Goal: Use online tool/utility: Utilize a website feature to perform a specific function

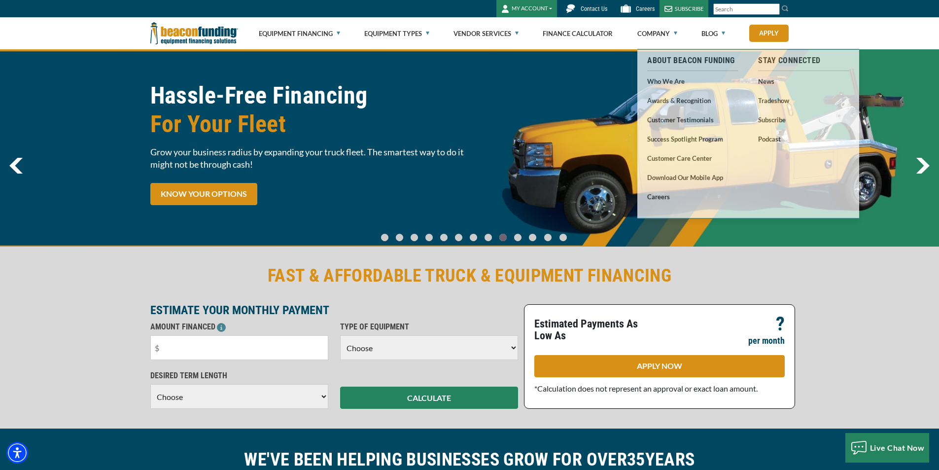
click at [715, 285] on h2 "FAST & AFFORDABLE TRUCK & EQUIPMENT FINANCING" at bounding box center [469, 275] width 639 height 23
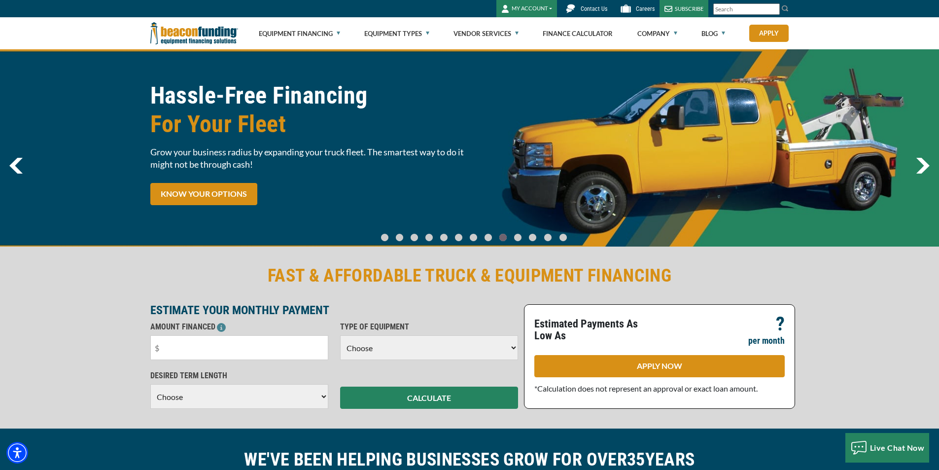
click at [59, 298] on div "FAST & AFFORDABLE TRUCK & EQUIPMENT FINANCING ESTIMATE YOUR MONTHLY PAYMENT AMO…" at bounding box center [469, 336] width 939 height 184
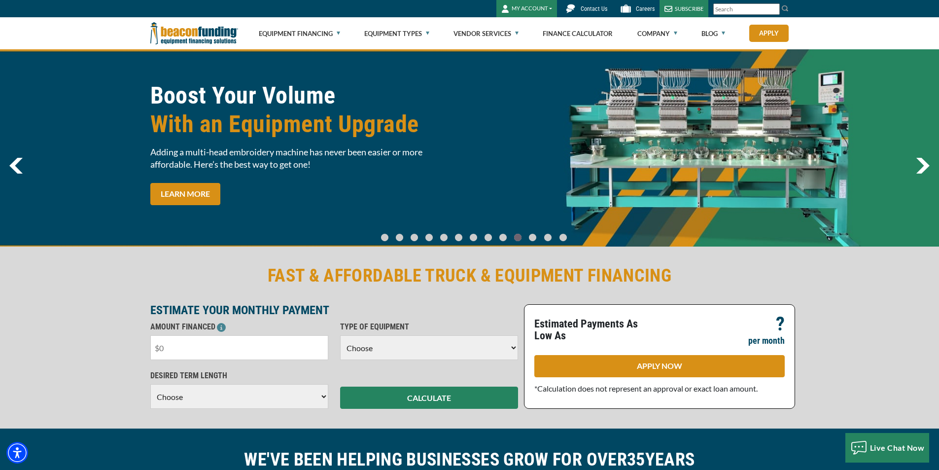
click at [195, 350] on input "text" at bounding box center [239, 347] width 178 height 25
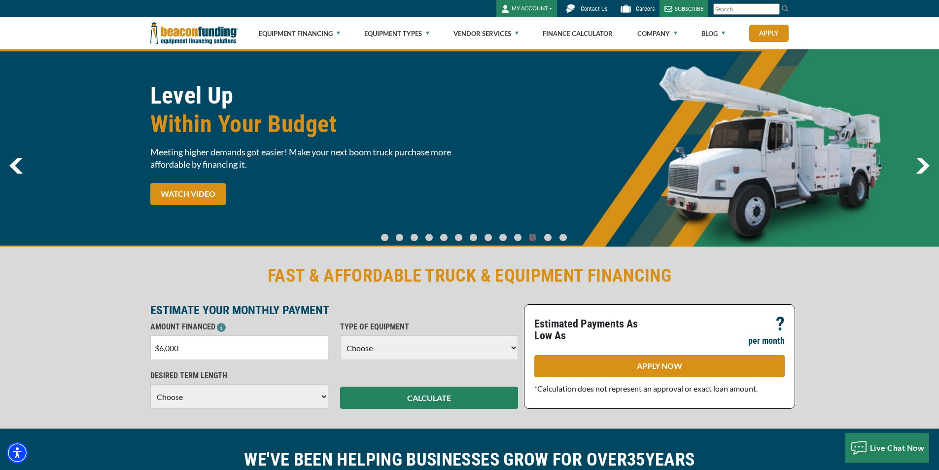
type input "$60,000"
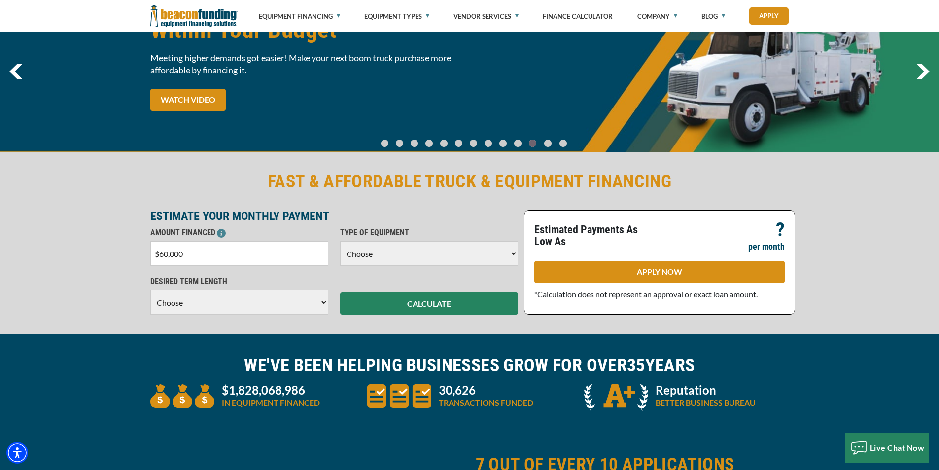
scroll to position [99, 0]
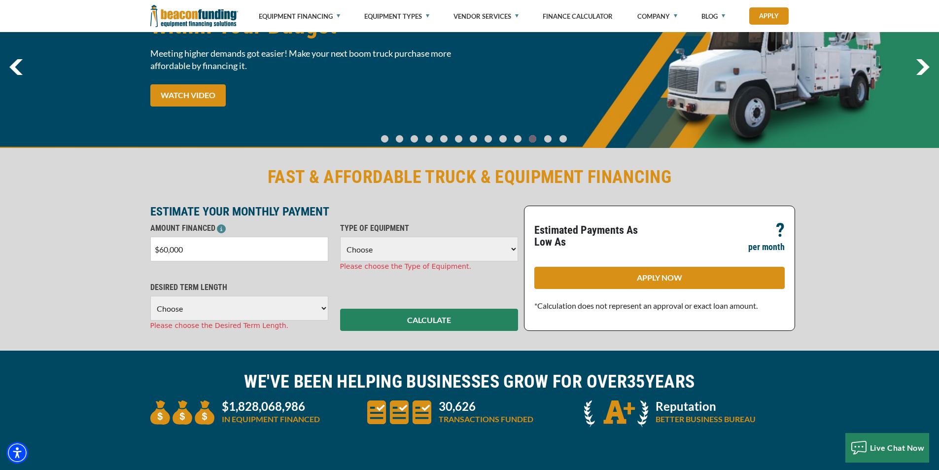
click at [201, 293] on div "DESIRED TERM LENGTH Choose 36 Months 48 Months 60 Months Please choose the Desi…" at bounding box center [239, 305] width 190 height 49
select select "60"
click at [150, 296] on select "Choose 36 Months 48 Months 60 Months" at bounding box center [239, 308] width 178 height 25
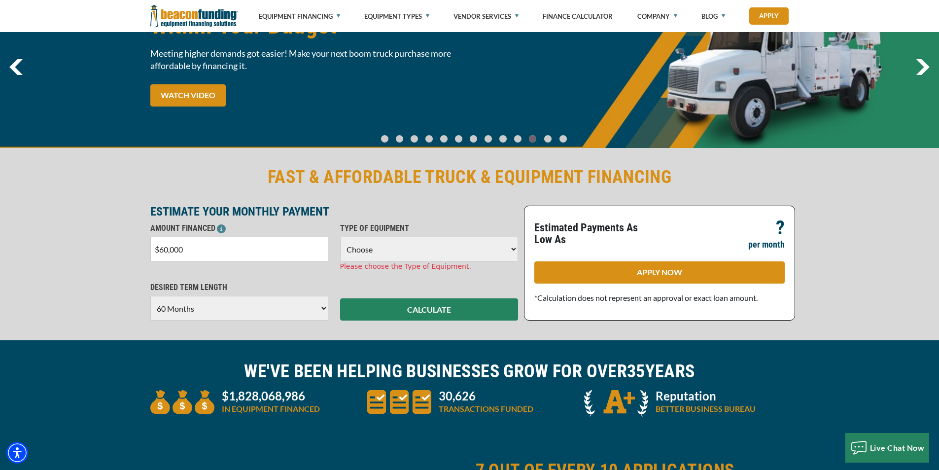
click at [377, 255] on select "Choose Backhoe Boom/Bucket Truck Chipper Commercial Mower Crane DTG/DTF Printin…" at bounding box center [429, 249] width 178 height 25
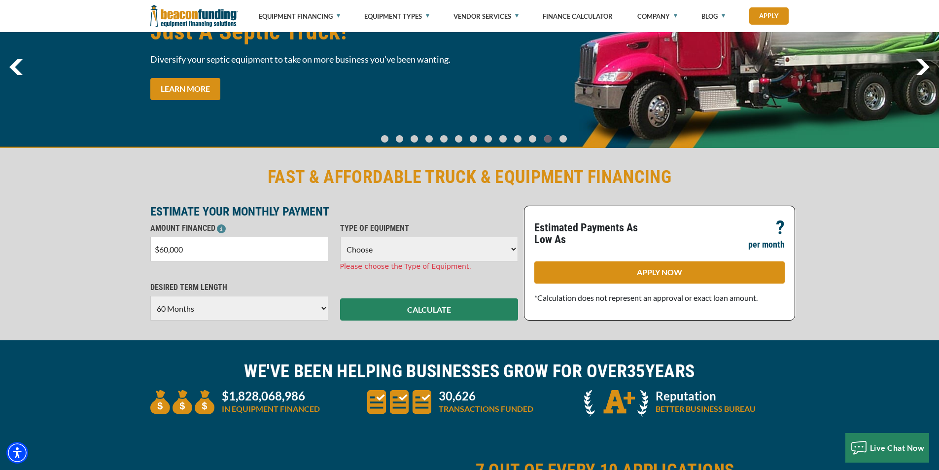
select select "5"
click at [340, 237] on select "Choose Backhoe Boom/Bucket Truck Chipper Commercial Mower Crane DTG/DTF Printin…" at bounding box center [429, 249] width 178 height 25
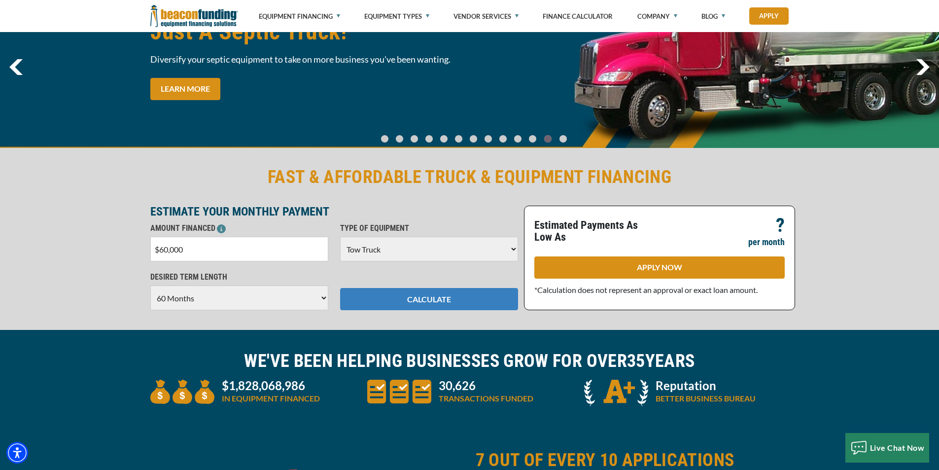
click at [423, 297] on button "CALCULATE" at bounding box center [429, 299] width 178 height 22
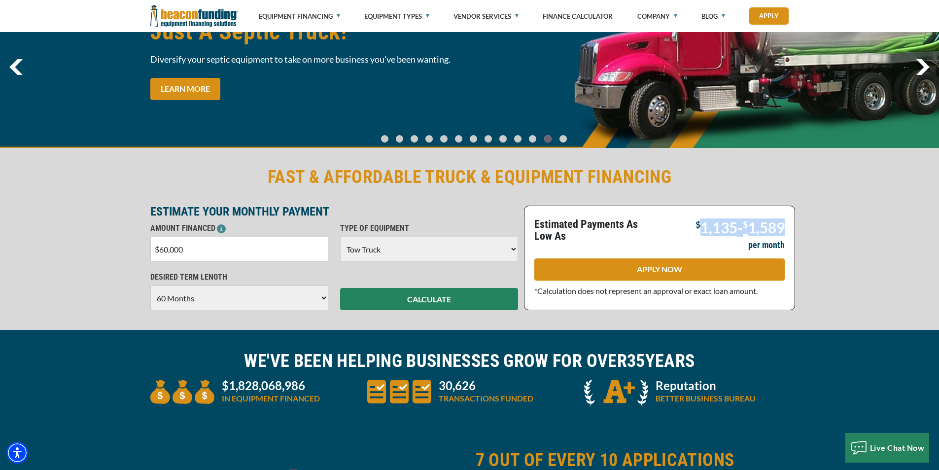
drag, startPoint x: 692, startPoint y: 225, endPoint x: 945, endPoint y: 232, distance: 253.9
click at [939, 232] on html "Skip to main content Enable accessibility for low vision Open the accessibility…" at bounding box center [469, 136] width 939 height 470
click at [827, 223] on div "FAST & AFFORDABLE TRUCK & EQUIPMENT FINANCING ESTIMATE YOUR MONTHLY PAYMENT AMO…" at bounding box center [469, 238] width 939 height 184
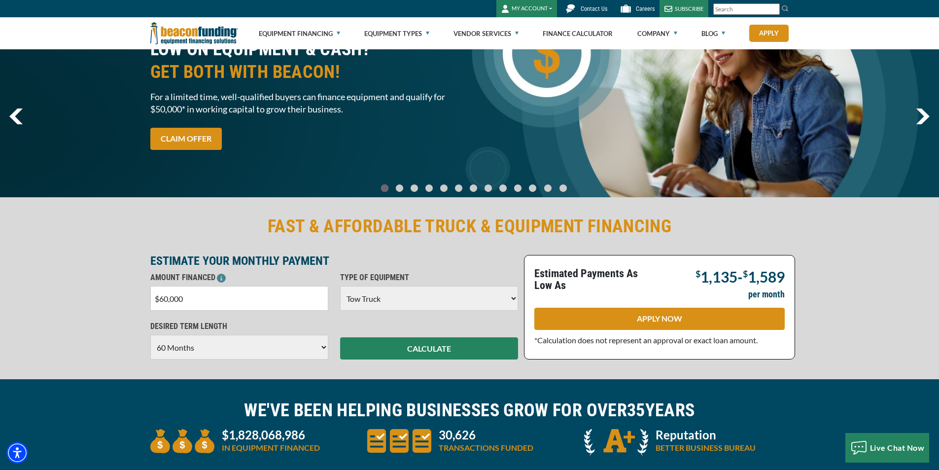
scroll to position [0, 0]
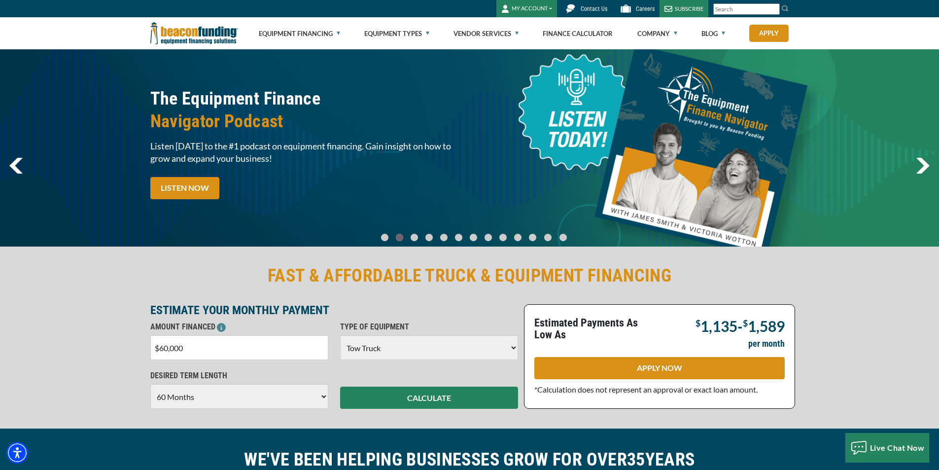
click at [132, 278] on div "FAST & AFFORDABLE TRUCK & EQUIPMENT FINANCING ESTIMATE YOUR MONTHLY PAYMENT AMO…" at bounding box center [469, 336] width 939 height 184
